Goal: Information Seeking & Learning: Learn about a topic

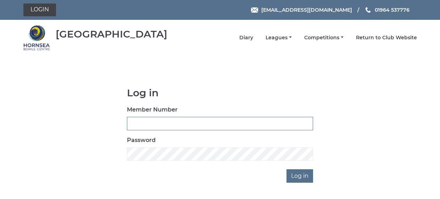
click at [160, 119] on input "Member Number" at bounding box center [220, 123] width 186 height 13
type input "0616"
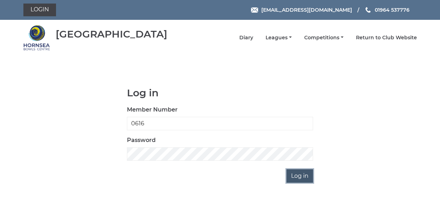
click at [302, 176] on input "Log in" at bounding box center [299, 175] width 27 height 13
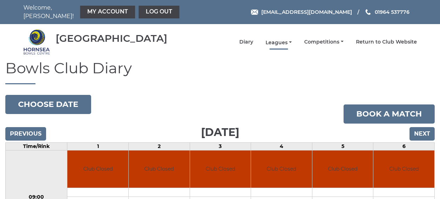
click at [280, 39] on link "Leagues" at bounding box center [279, 42] width 26 height 7
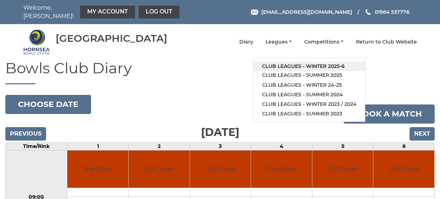
click at [300, 62] on link "Club leagues - Winter 2025-6" at bounding box center [309, 67] width 112 height 10
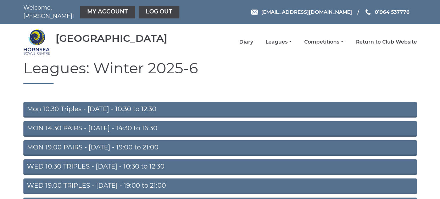
click at [134, 123] on link "MON 14.30 PAIRS - Monday - 14:30 to 16:30" at bounding box center [219, 129] width 393 height 16
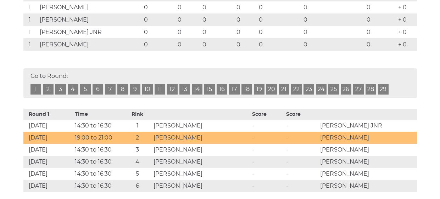
scroll to position [262, 0]
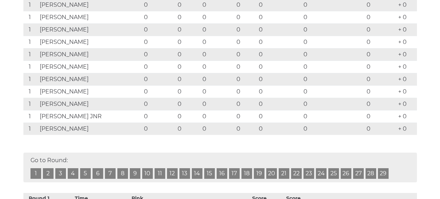
scroll to position [0, 0]
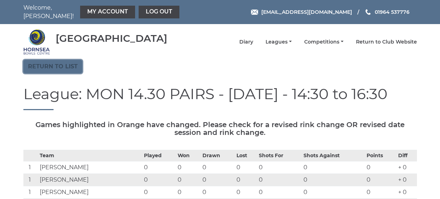
click at [72, 63] on link "Return to list" at bounding box center [52, 66] width 59 height 13
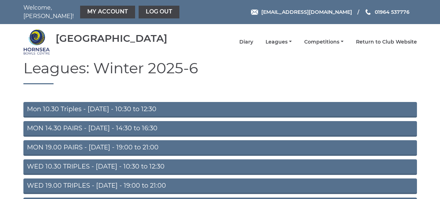
click at [61, 140] on link "MON 19.00 PAIRS - Monday - 19:00 to 21:00" at bounding box center [219, 148] width 393 height 16
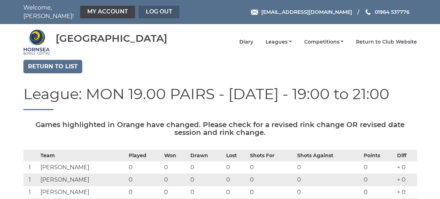
click at [156, 9] on link "Log out" at bounding box center [159, 12] width 41 height 13
